Goal: Task Accomplishment & Management: Manage account settings

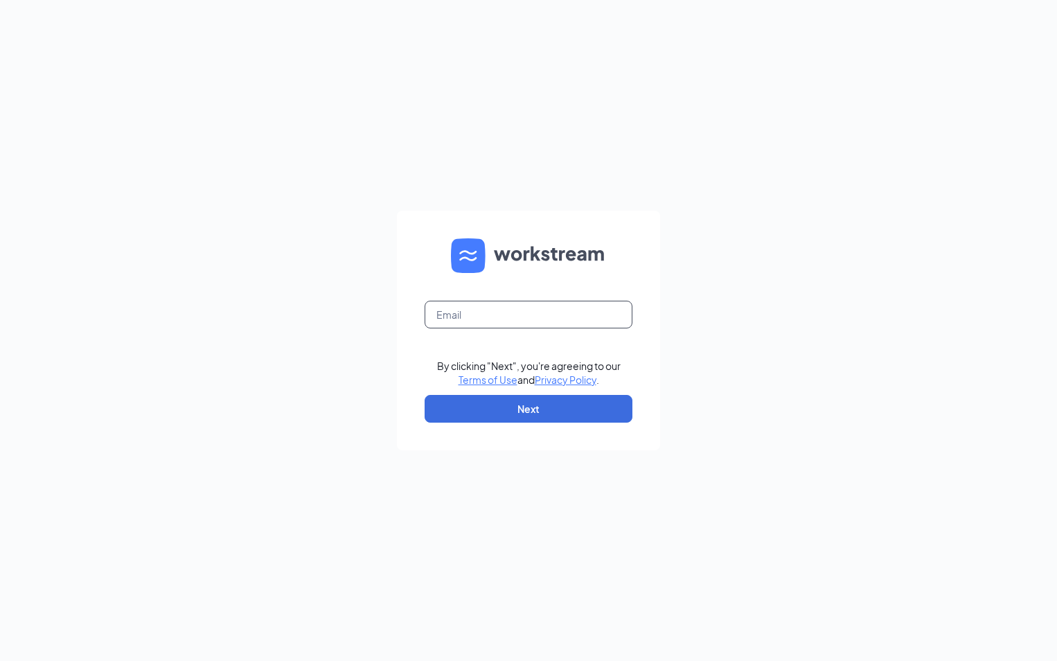
click at [499, 321] on input "text" at bounding box center [529, 315] width 208 height 28
click at [304, 310] on div "By clicking "Next", you're agreeing to our Terms of Use and Privacy Policy . Ne…" at bounding box center [528, 330] width 1057 height 661
click at [526, 319] on input "text" at bounding box center [529, 315] width 208 height 28
type input "[PERSON_NAME][EMAIL_ADDRESS][PERSON_NAME][DOMAIN_NAME]"
click at [532, 413] on button "Next" at bounding box center [529, 409] width 208 height 28
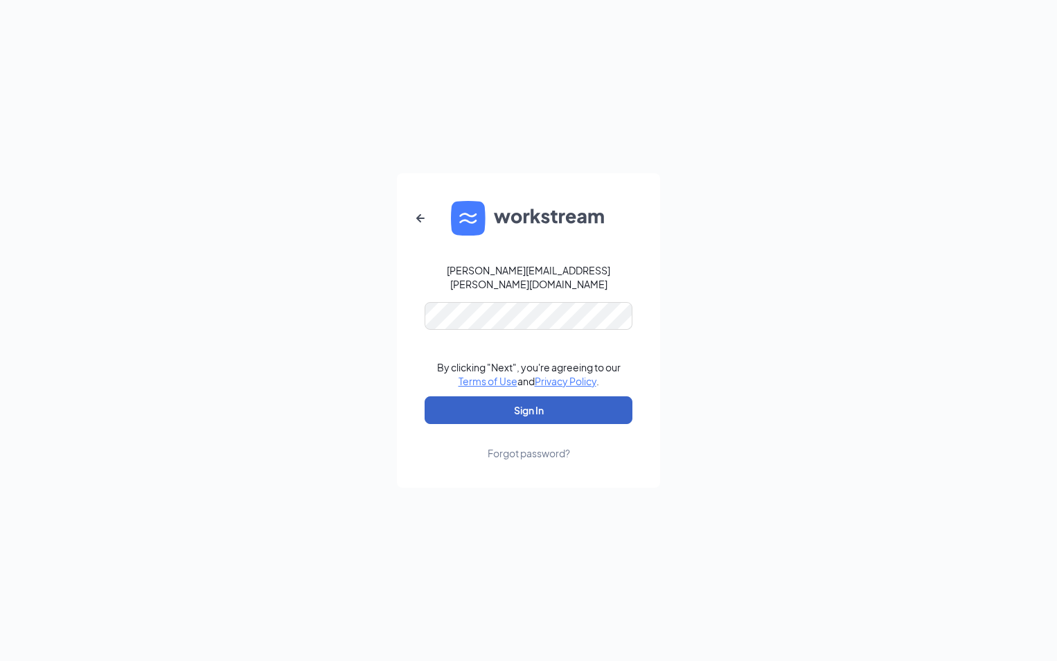
click at [519, 400] on button "Sign In" at bounding box center [529, 410] width 208 height 28
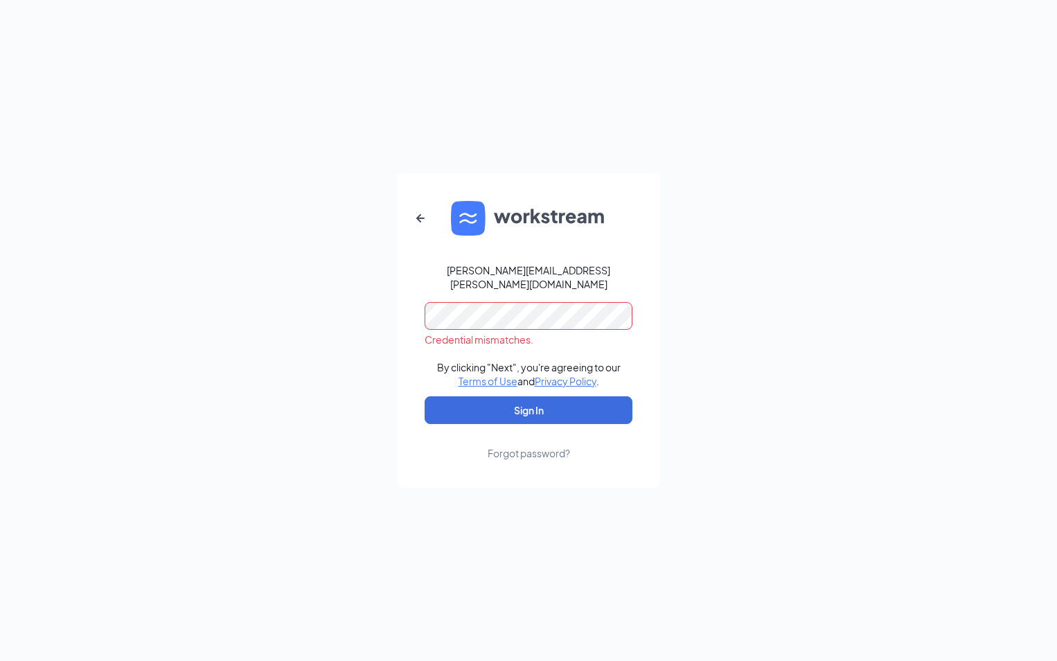
click at [249, 280] on div "[PERSON_NAME][EMAIL_ADDRESS][PERSON_NAME][DOMAIN_NAME] Credential mismatches. B…" at bounding box center [528, 330] width 1057 height 661
click at [520, 404] on button "Sign In" at bounding box center [529, 410] width 208 height 28
click at [0, 247] on html "[PERSON_NAME][EMAIL_ADDRESS][PERSON_NAME][DOMAIN_NAME] Credential mismatches. B…" at bounding box center [528, 330] width 1057 height 661
